Goal: Navigation & Orientation: Find specific page/section

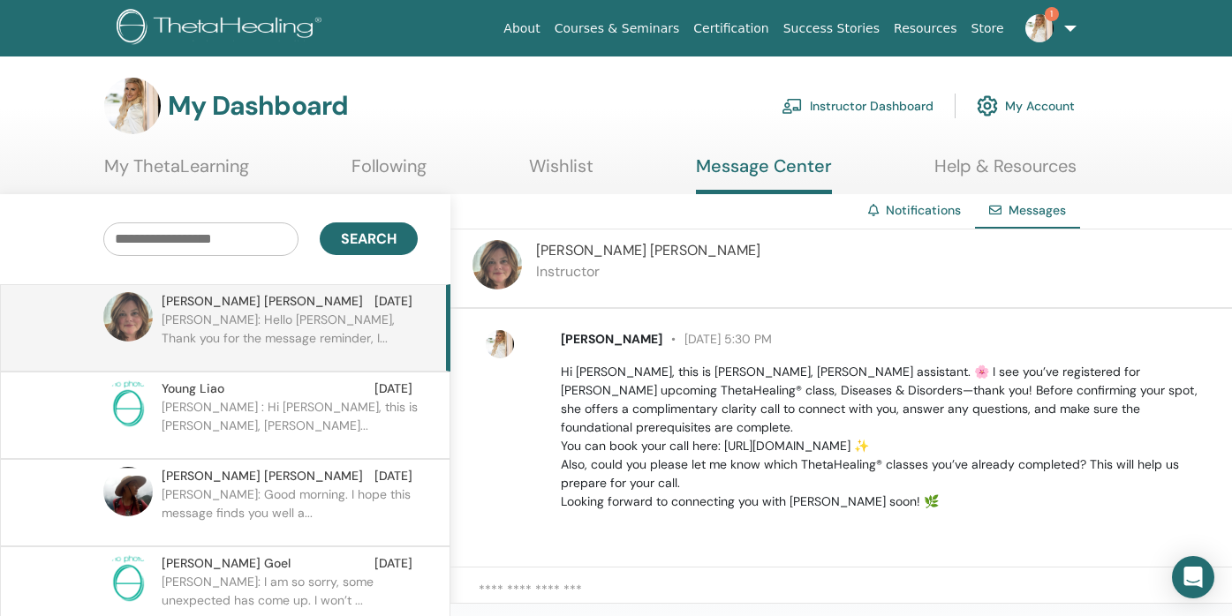
scroll to position [139, 0]
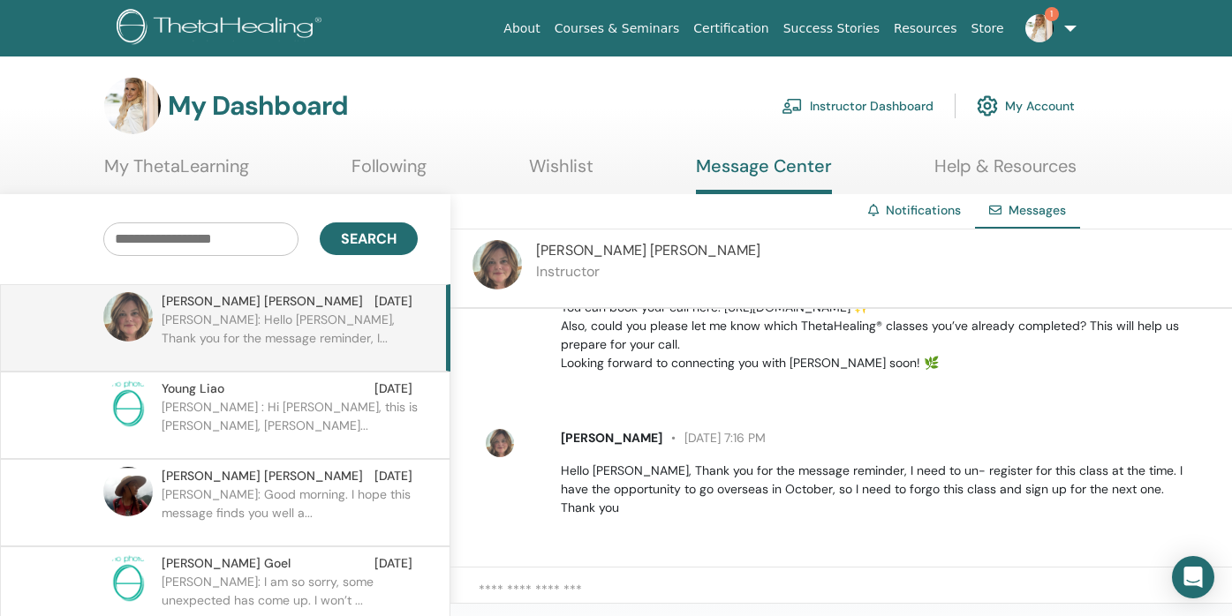
click at [237, 111] on h3 "My Dashboard" at bounding box center [258, 106] width 180 height 32
click at [151, 99] on img at bounding box center [132, 106] width 57 height 57
click at [224, 24] on img at bounding box center [222, 29] width 211 height 40
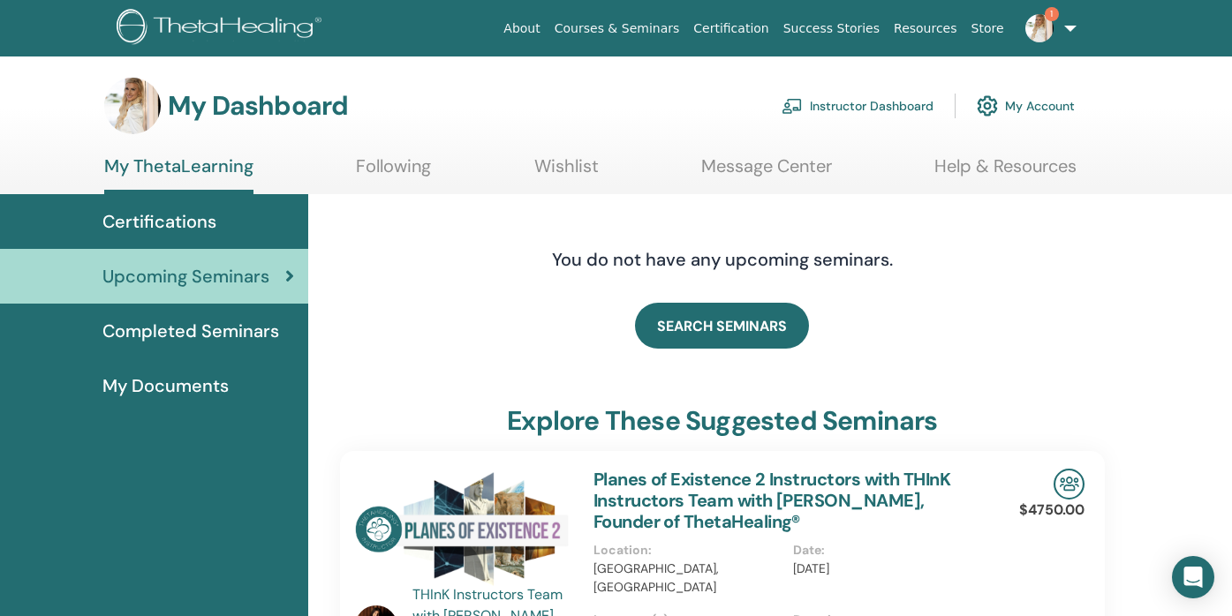
click at [837, 106] on link "Instructor Dashboard" at bounding box center [857, 106] width 152 height 39
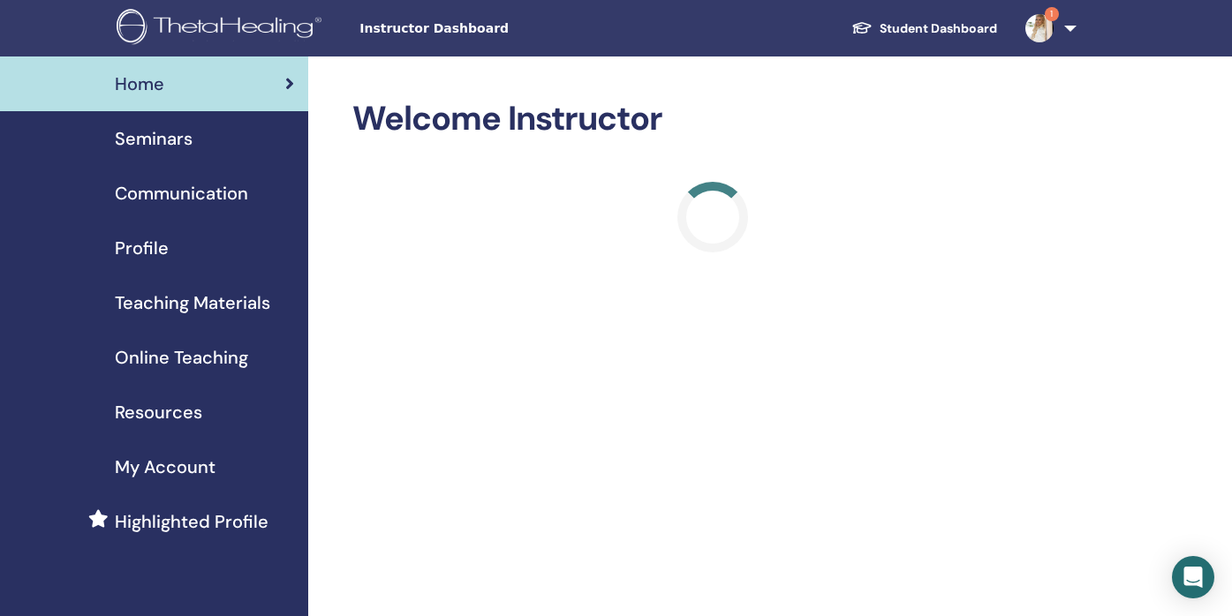
click at [169, 137] on span "Seminars" at bounding box center [154, 138] width 78 height 26
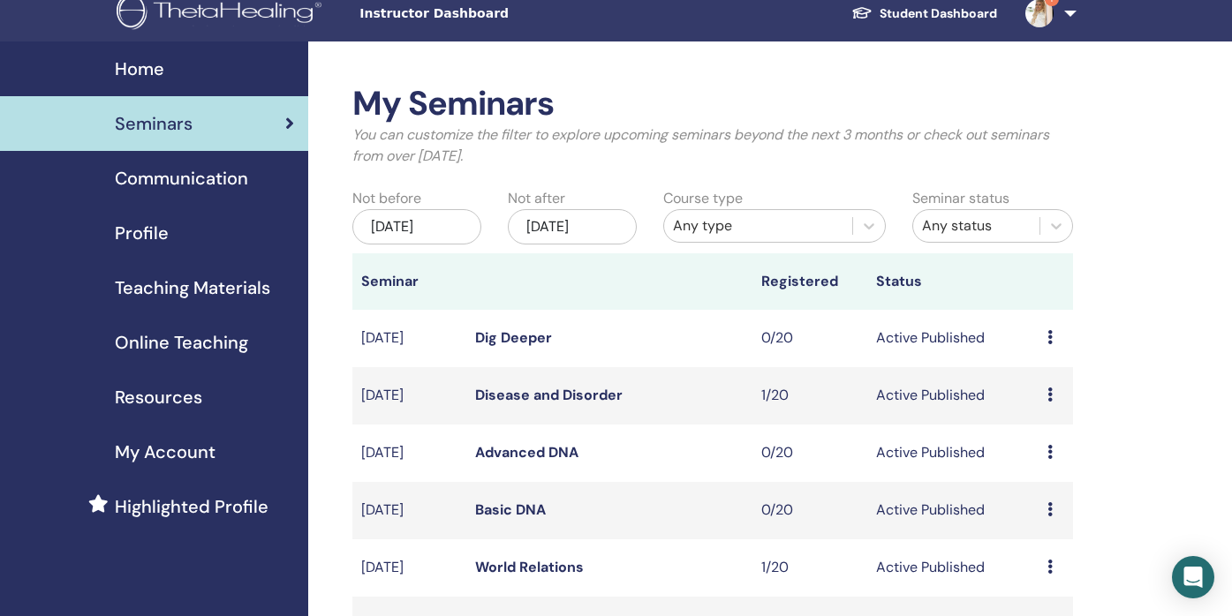
scroll to position [20, 0]
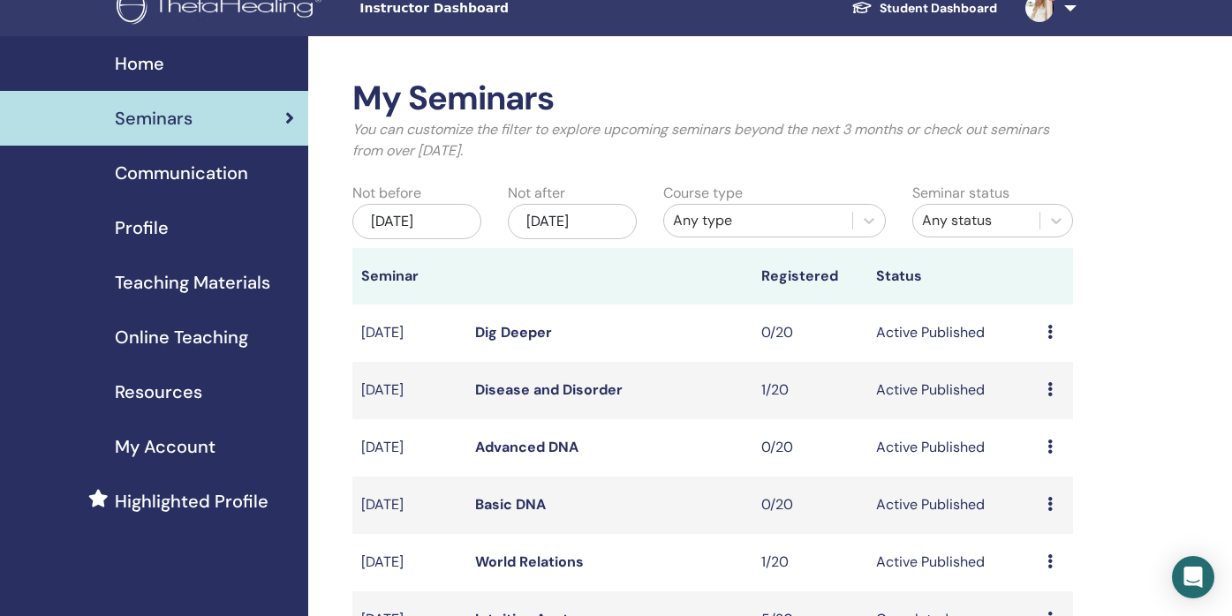
click at [556, 223] on div "Nov/20, 2025" at bounding box center [572, 221] width 129 height 35
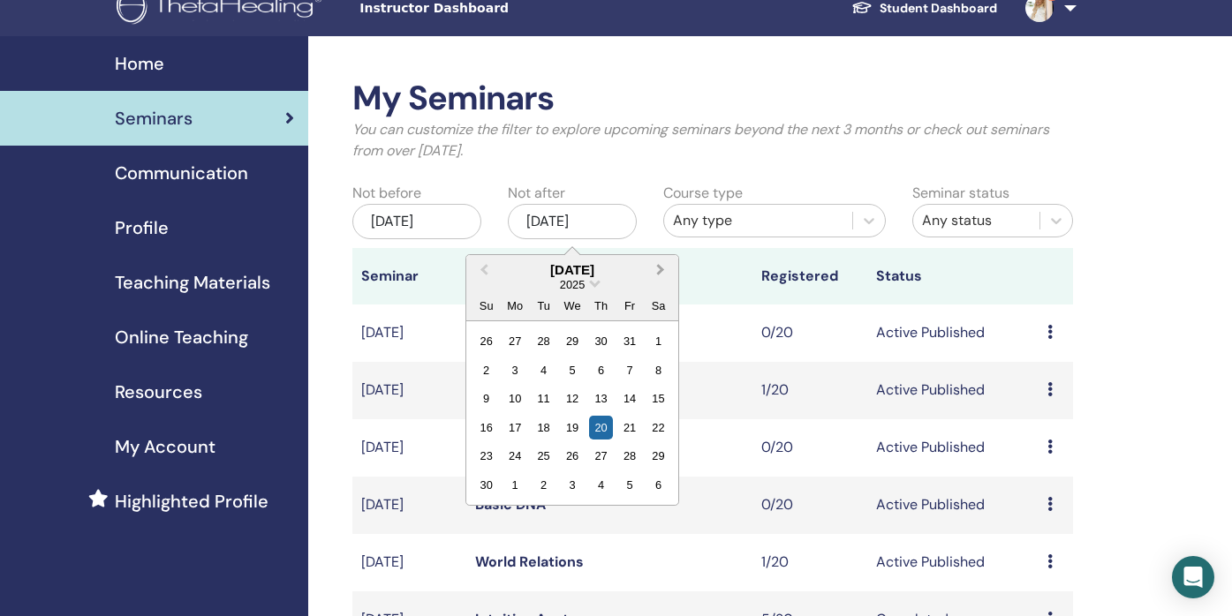
click at [663, 270] on button "Next Month" at bounding box center [662, 271] width 28 height 28
click at [570, 432] on div "24" at bounding box center [572, 428] width 24 height 24
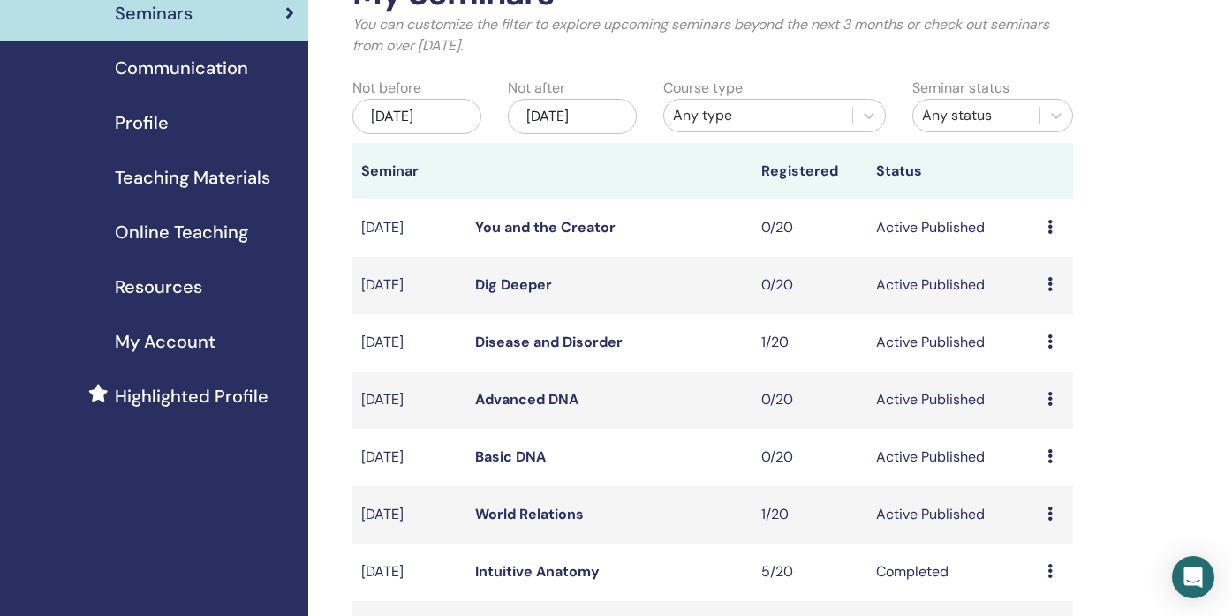
scroll to position [132, 0]
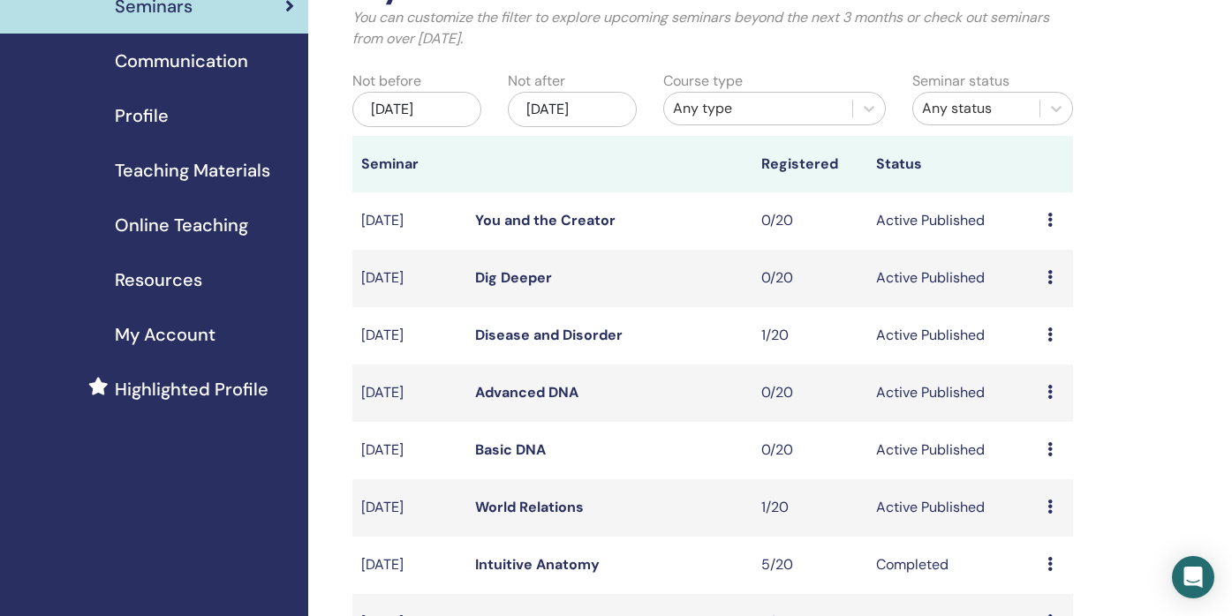
click at [769, 336] on td "1/20" at bounding box center [809, 335] width 115 height 57
click at [1047, 341] on icon at bounding box center [1049, 335] width 5 height 14
click at [1047, 505] on icon at bounding box center [1049, 507] width 5 height 14
click at [1052, 327] on div "Preview Edit Attendees Cancel" at bounding box center [1055, 335] width 17 height 21
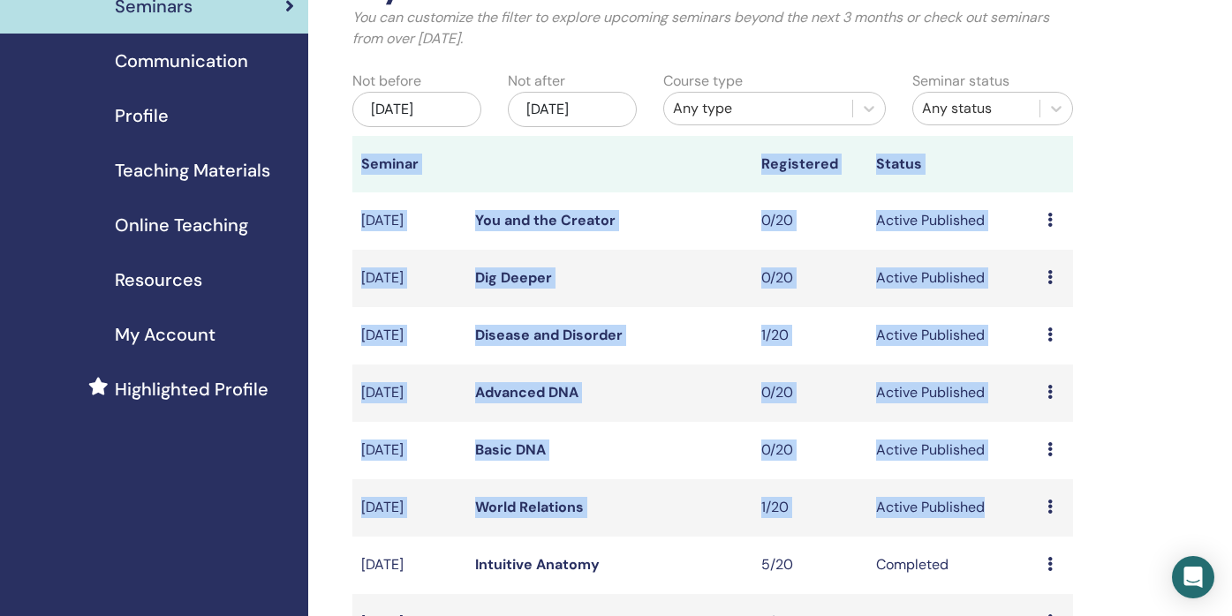
drag, startPoint x: 360, startPoint y: 167, endPoint x: 1007, endPoint y: 515, distance: 734.0
click at [1007, 515] on table "Seminar Registered Status Dec/06, 2025 You and the Creator 0/20 Active Publishe…" at bounding box center [712, 451] width 721 height 630
copy table "Seminar Registered Status Dec/06, 2025 You and the Creator 0/20 Active Publishe…"
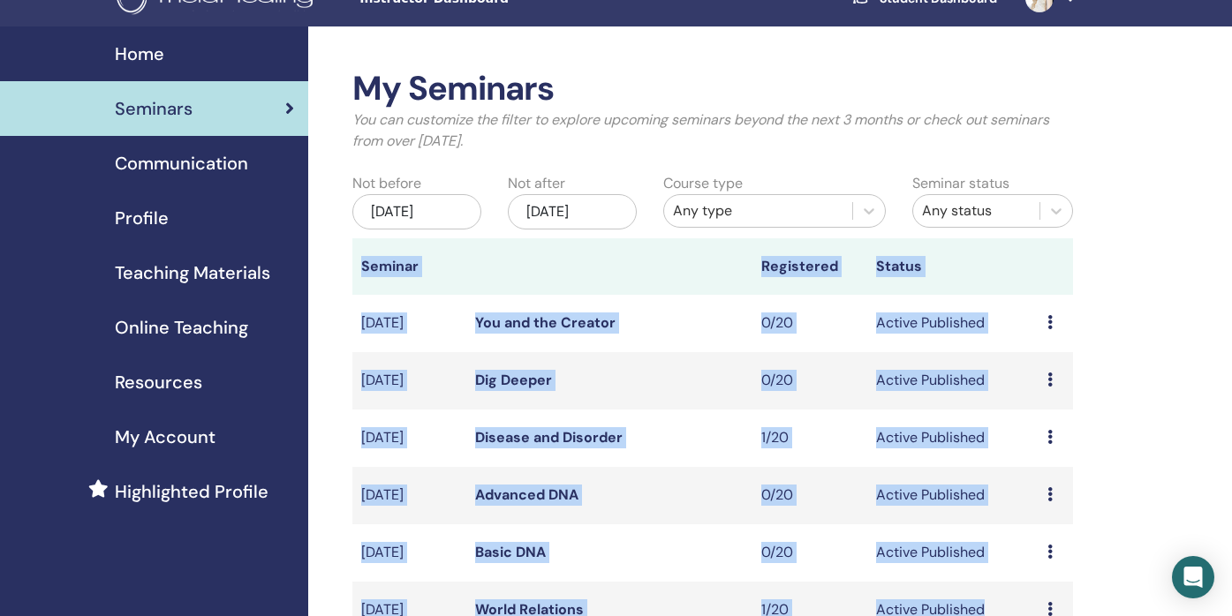
scroll to position [0, 0]
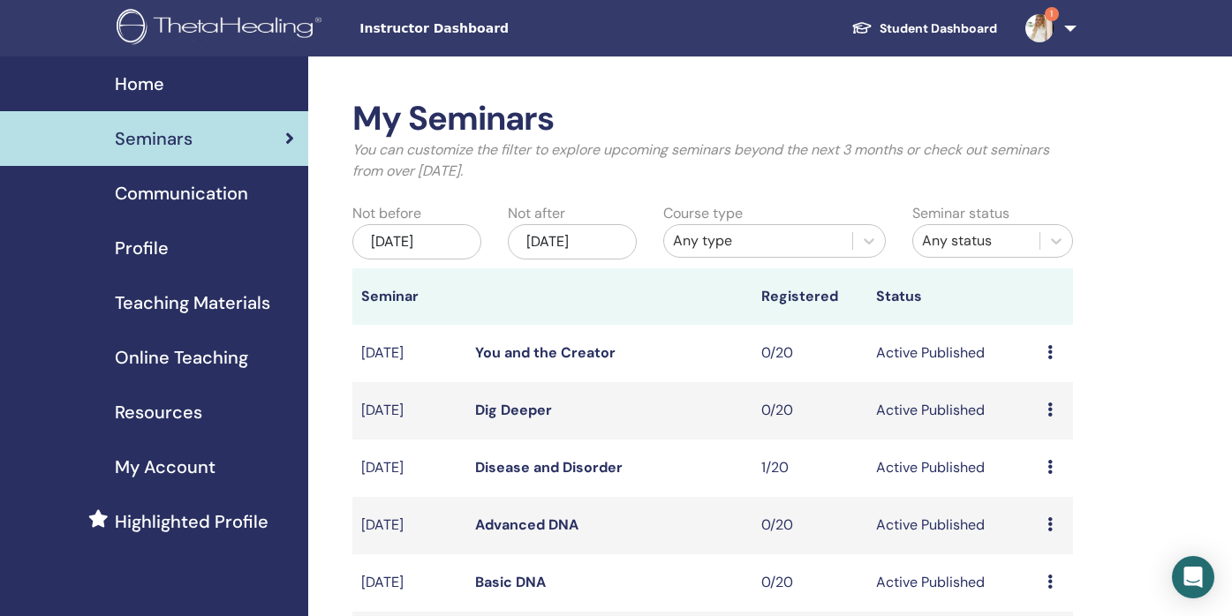
click at [174, 305] on span "Teaching Materials" at bounding box center [192, 303] width 155 height 26
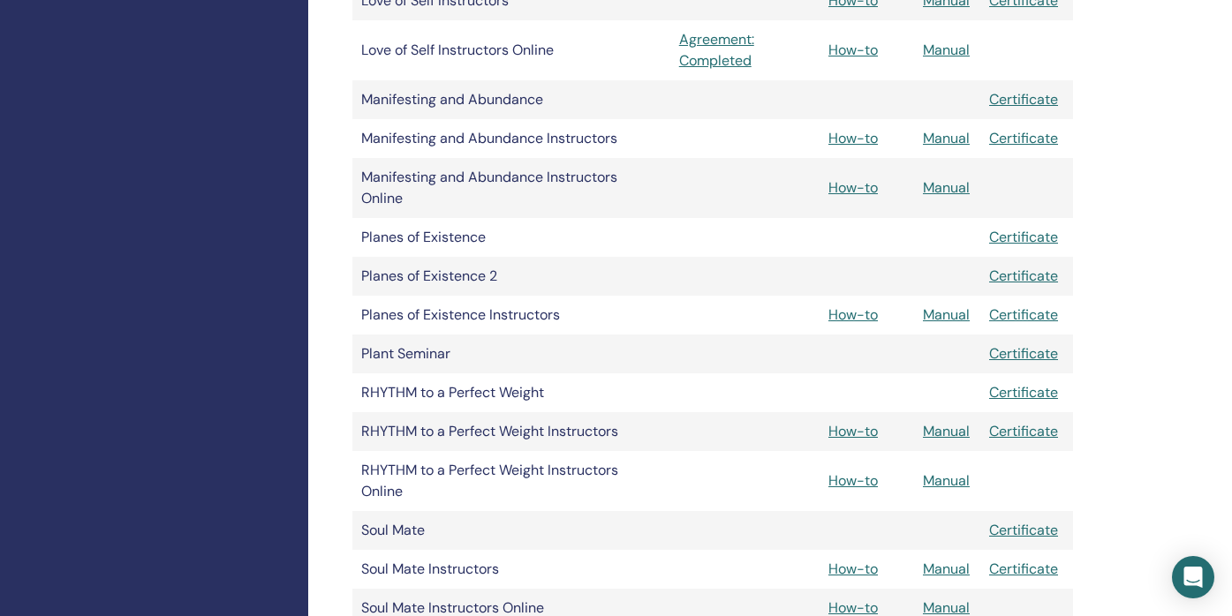
scroll to position [1706, 0]
click at [853, 316] on link "How-to" at bounding box center [852, 314] width 49 height 19
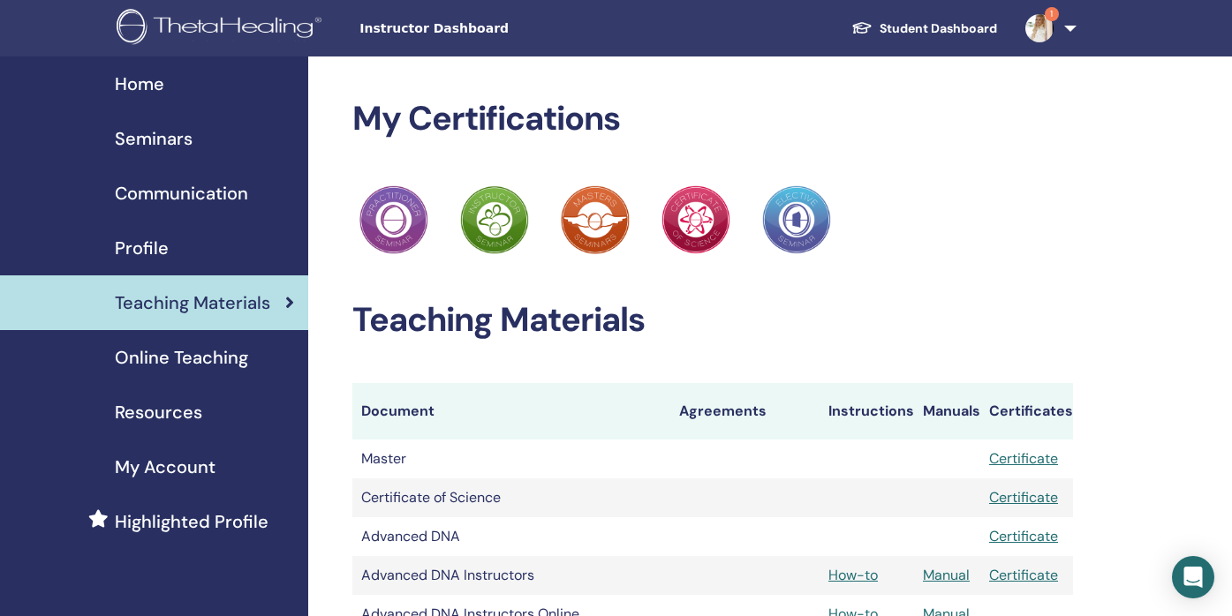
click at [173, 363] on span "Online Teaching" at bounding box center [181, 357] width 133 height 26
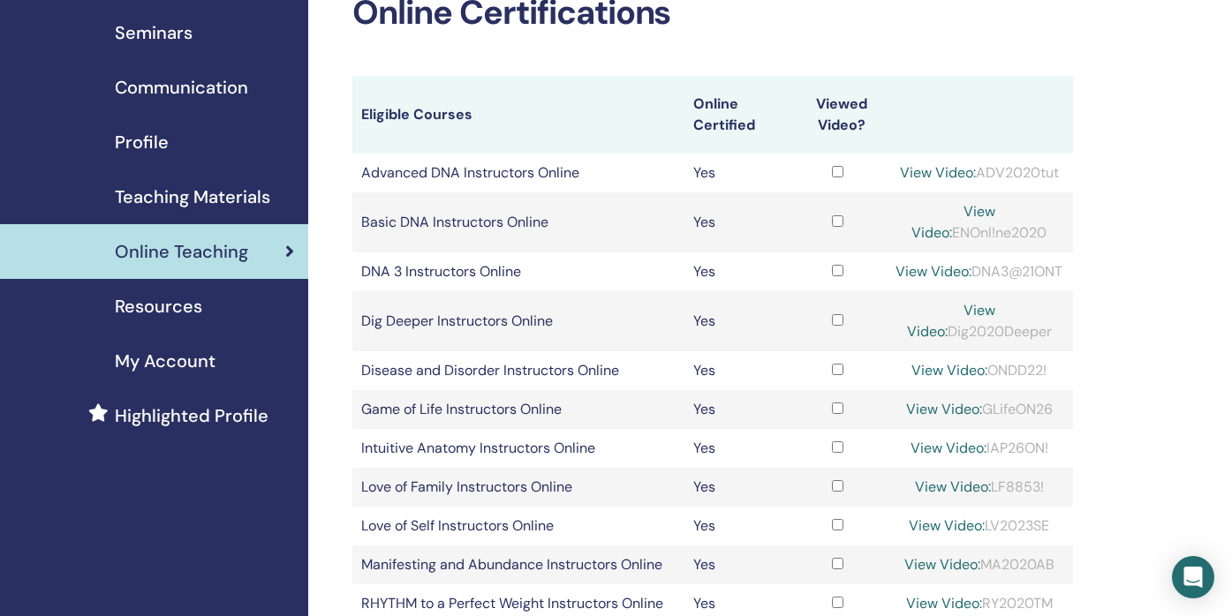
scroll to position [94, 0]
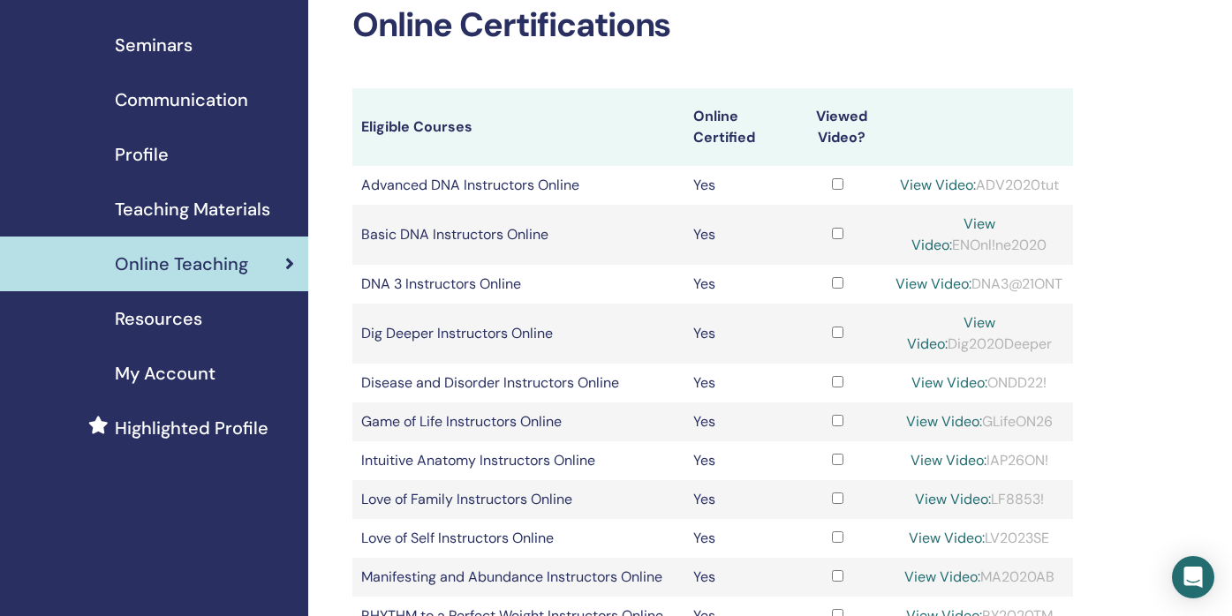
click at [271, 215] on div "Teaching Materials" at bounding box center [154, 209] width 280 height 26
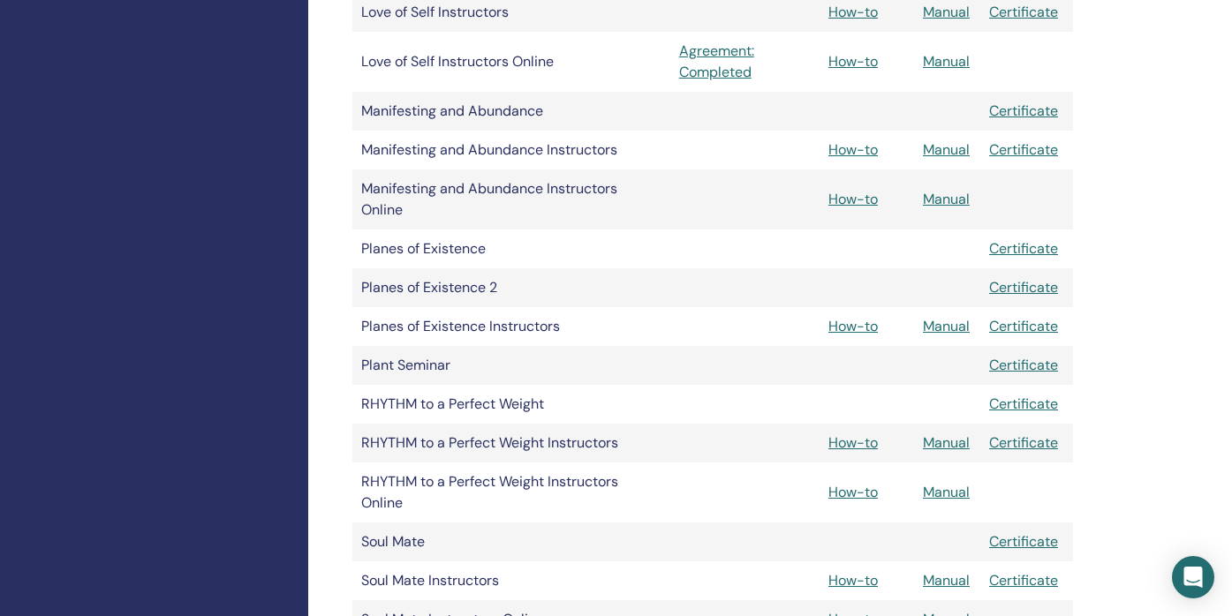
scroll to position [1696, 0]
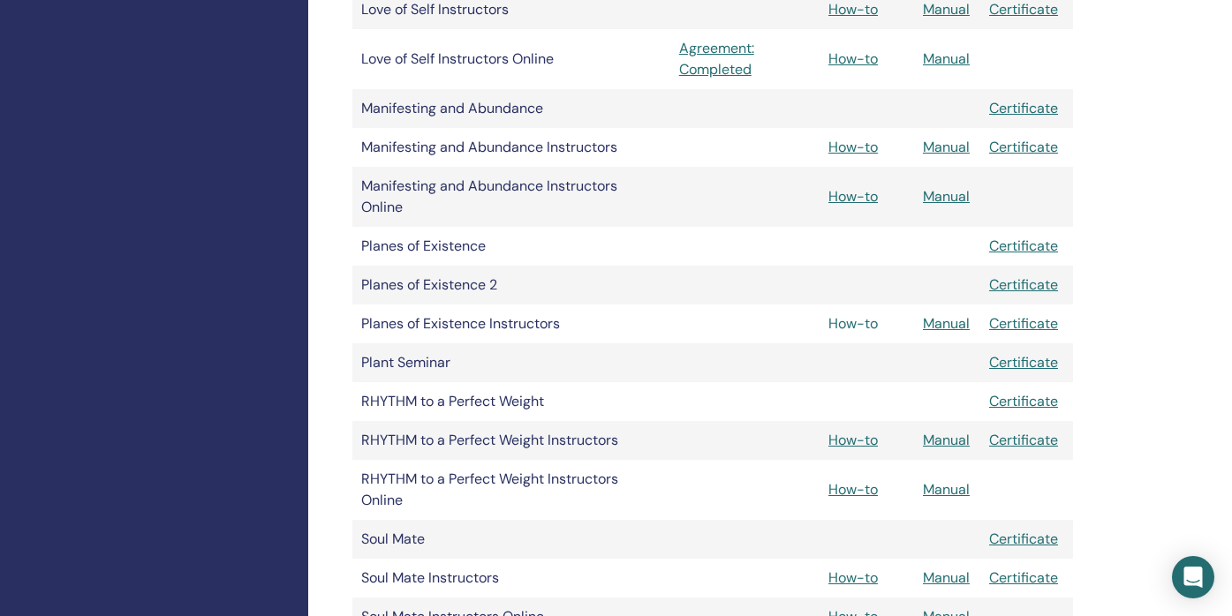
click at [848, 322] on link "How-to" at bounding box center [852, 323] width 49 height 19
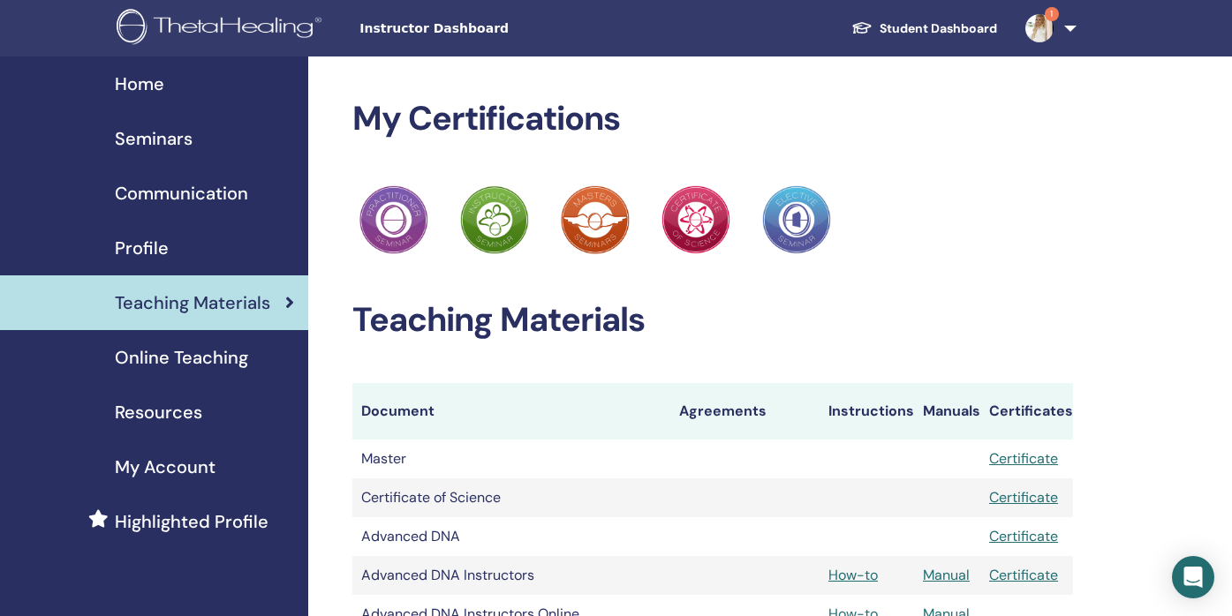
click at [891, 26] on link "Student Dashboard" at bounding box center [924, 28] width 174 height 33
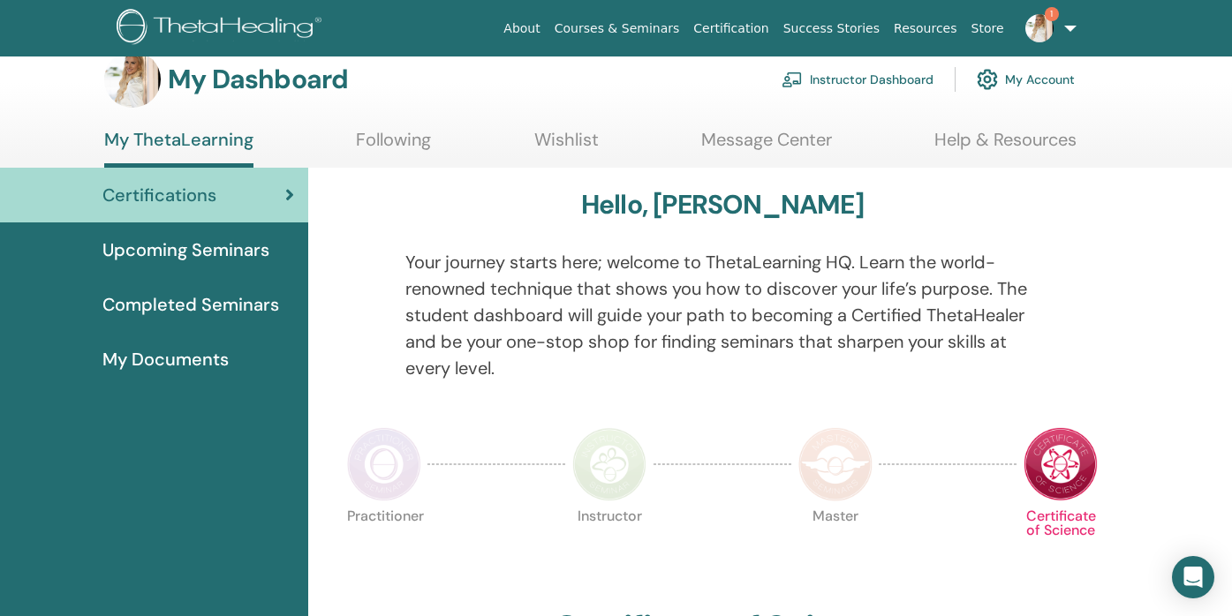
scroll to position [27, 0]
click at [239, 253] on span "Upcoming Seminars" at bounding box center [185, 249] width 167 height 26
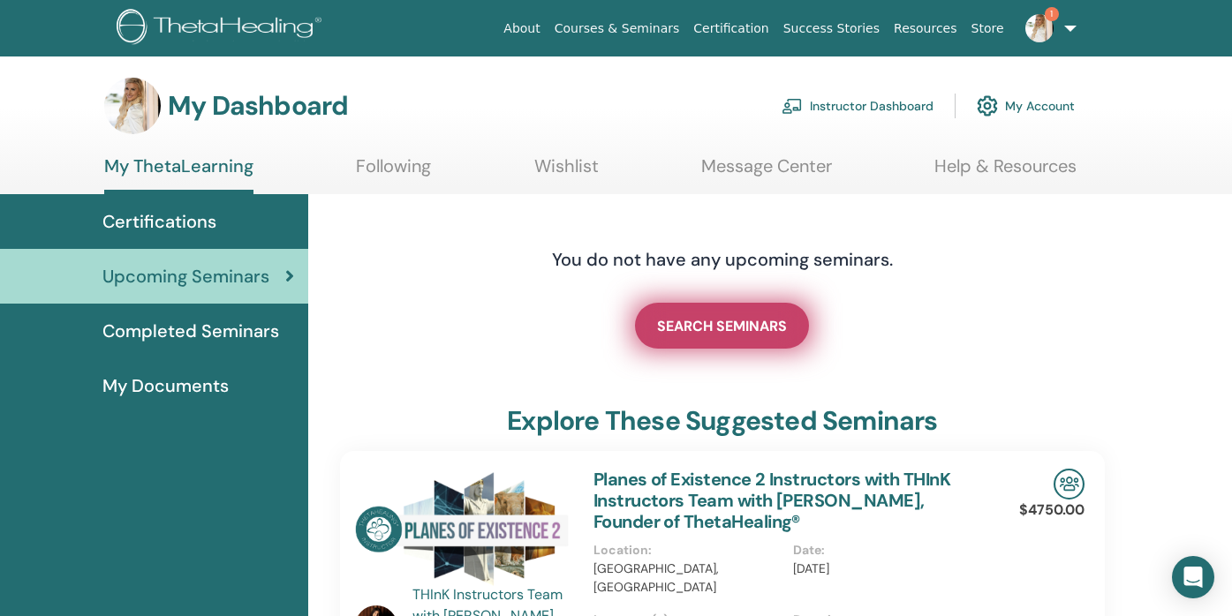
click at [688, 330] on span "SEARCH SEMINARS" at bounding box center [722, 326] width 130 height 19
